Goal: Task Accomplishment & Management: Manage account settings

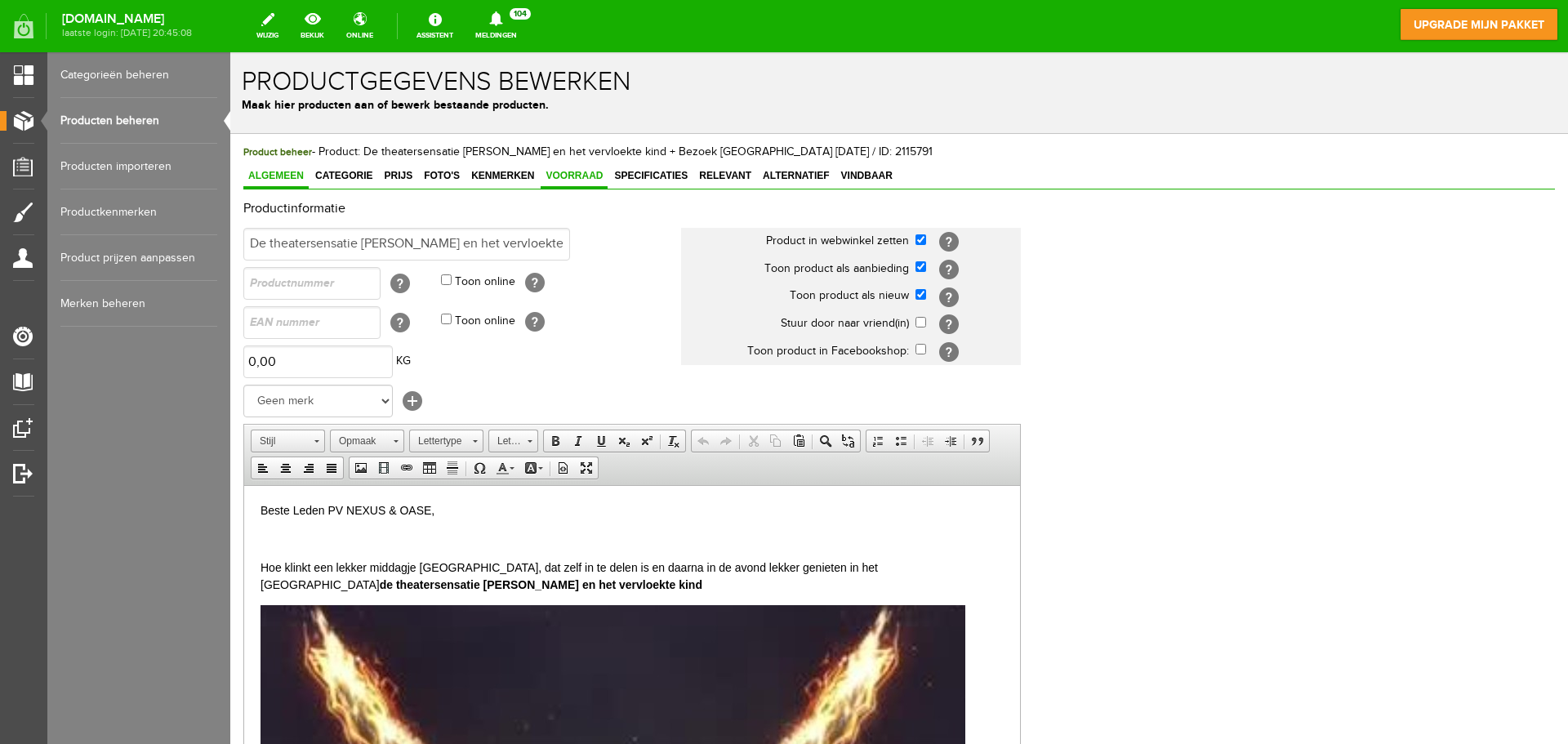
click at [590, 172] on span "Voorraad" at bounding box center [575, 176] width 67 height 12
click at [568, 171] on span "Voorraad" at bounding box center [575, 176] width 67 height 12
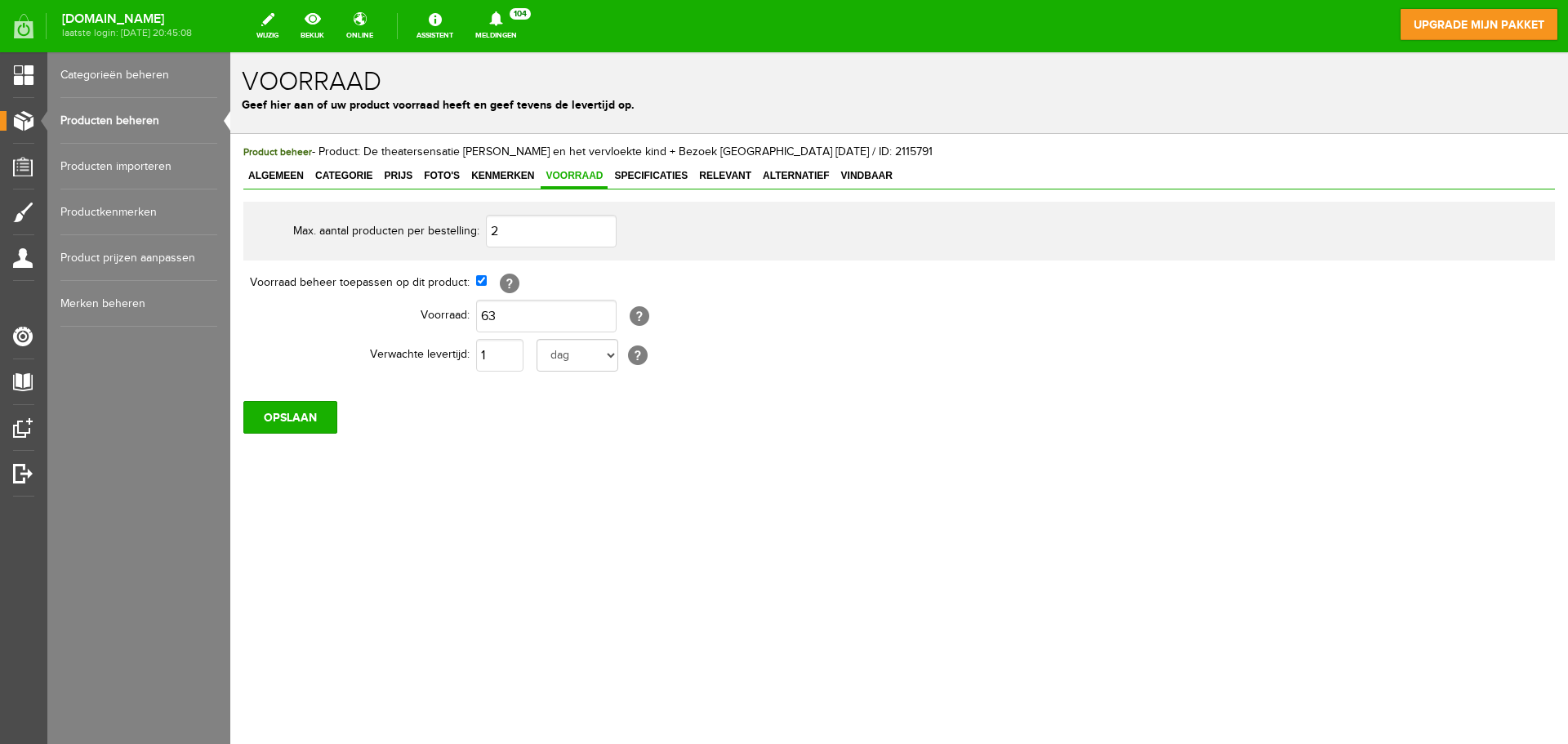
click at [119, 120] on link "Producten beheren" at bounding box center [138, 121] width 157 height 46
